Goal: Task Accomplishment & Management: Manage account settings

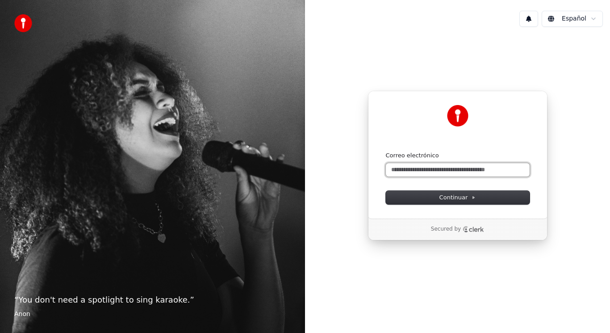
click at [437, 169] on input "Correo electrónico" at bounding box center [458, 169] width 144 height 13
